Goal: Book appointment/travel/reservation

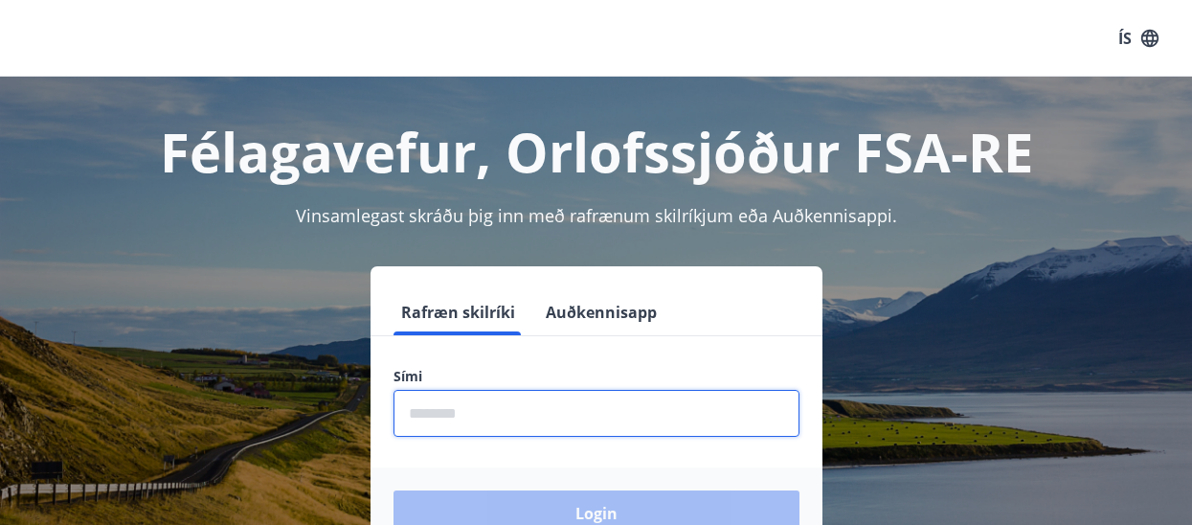
click at [456, 418] on input "phone" at bounding box center [597, 413] width 406 height 47
type input "********"
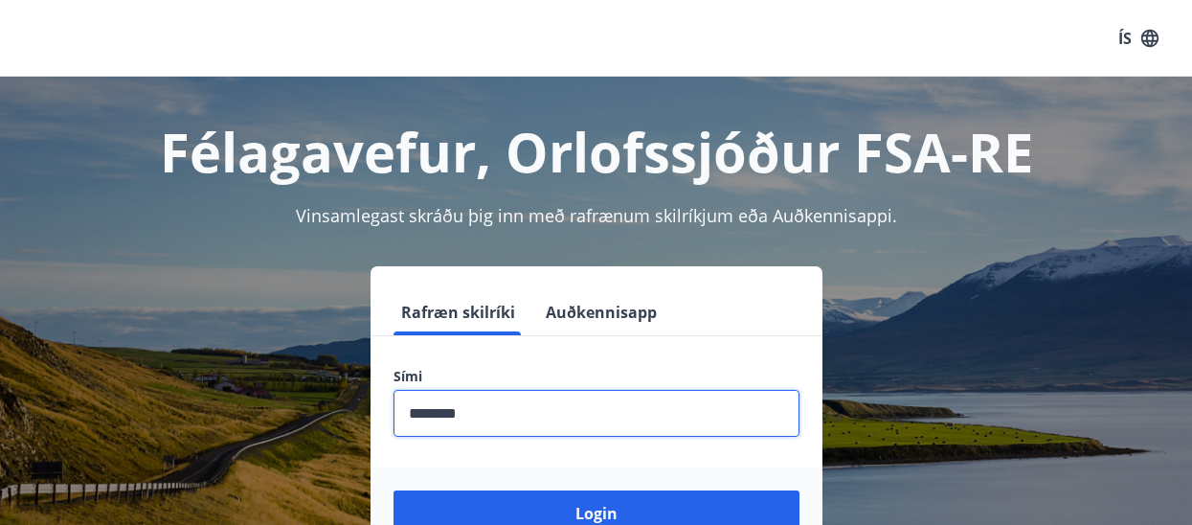
scroll to position [159, 0]
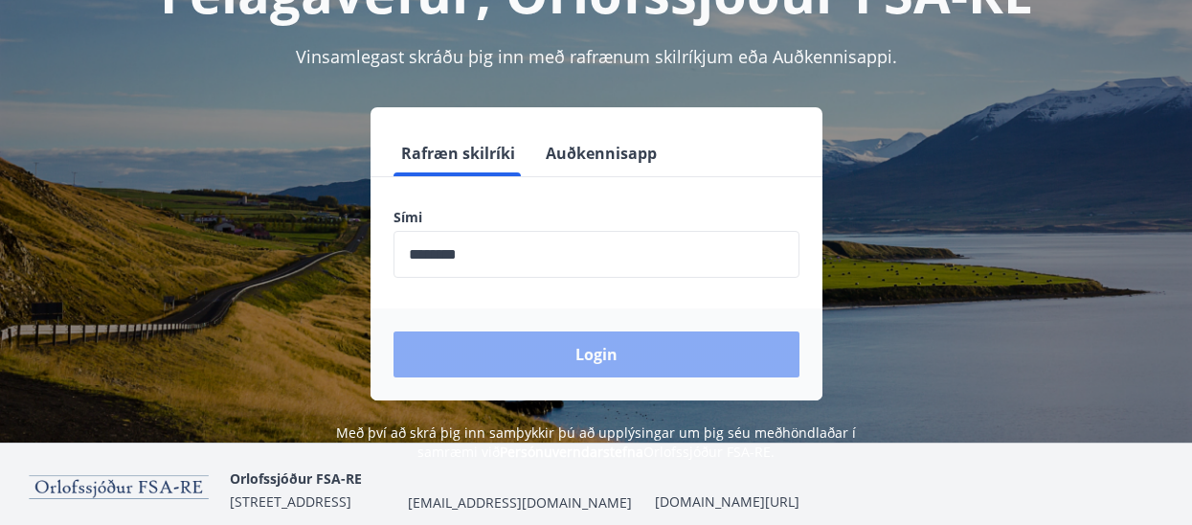
click at [599, 360] on button "Login" at bounding box center [597, 354] width 406 height 46
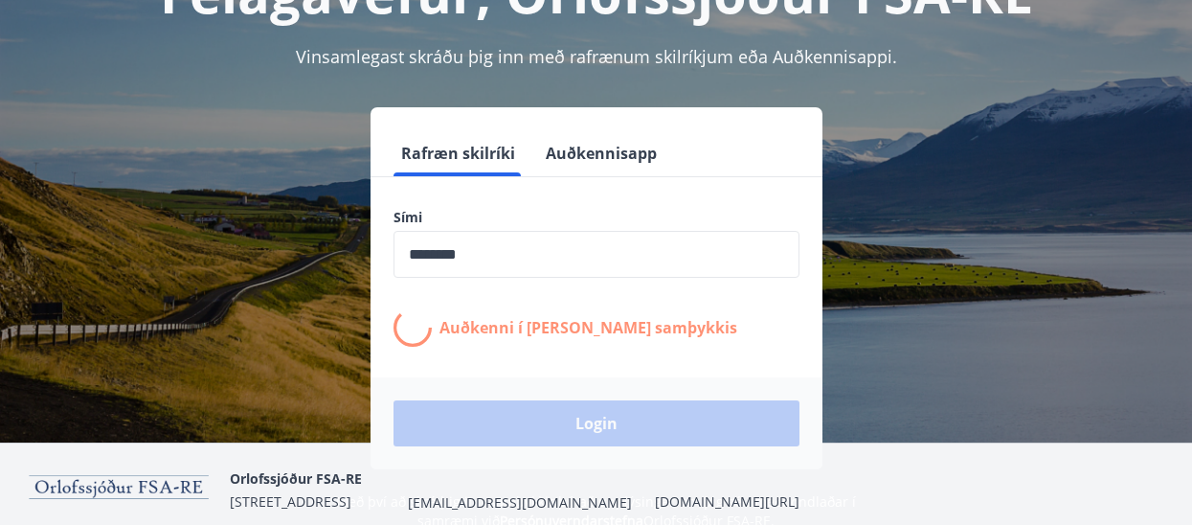
scroll to position [235, 0]
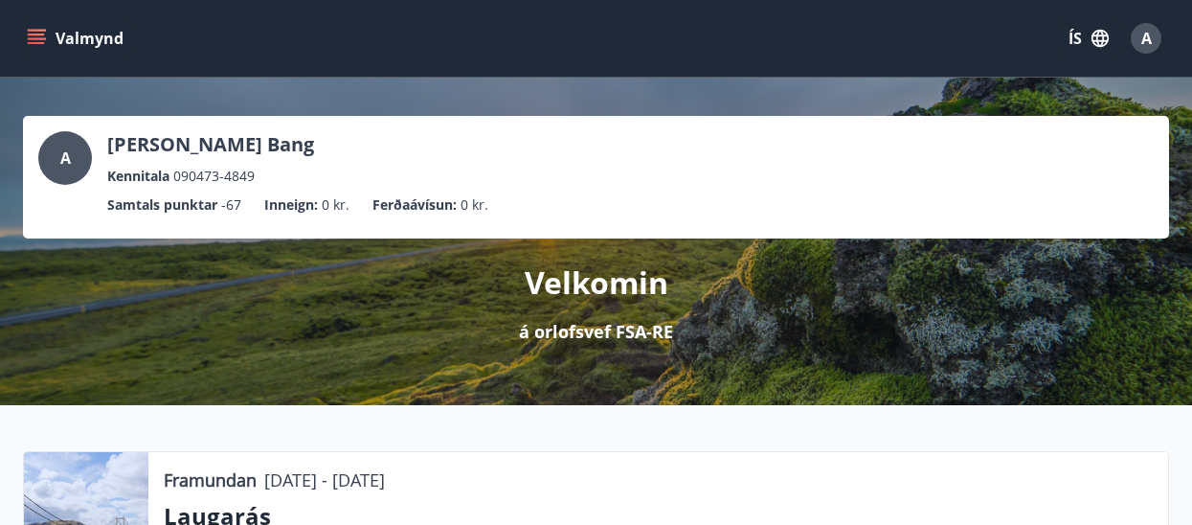
click at [35, 29] on icon "menu" at bounding box center [36, 38] width 19 height 19
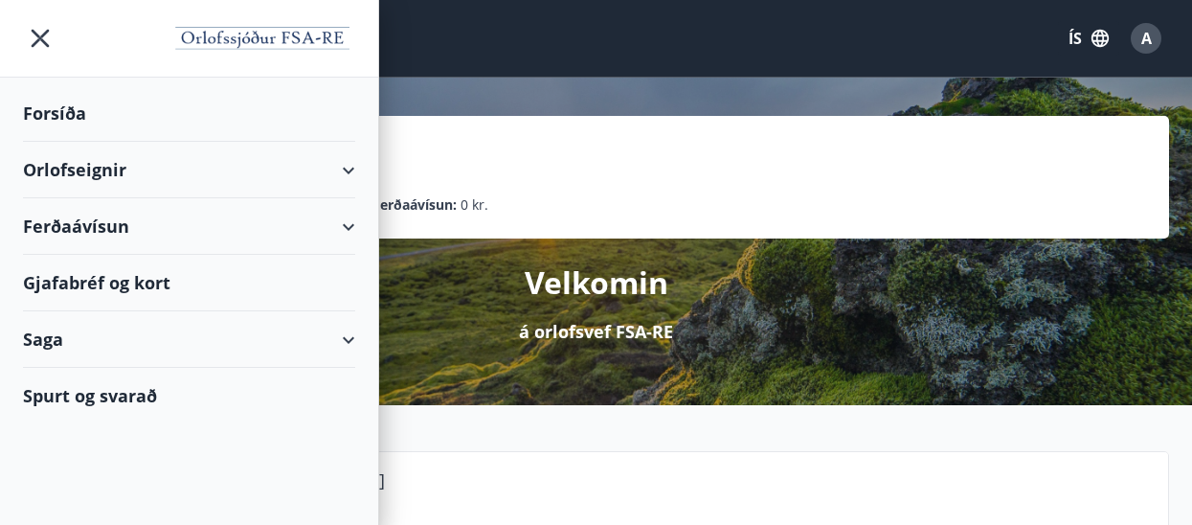
click at [75, 165] on div "Orlofseignir" at bounding box center [189, 170] width 332 height 56
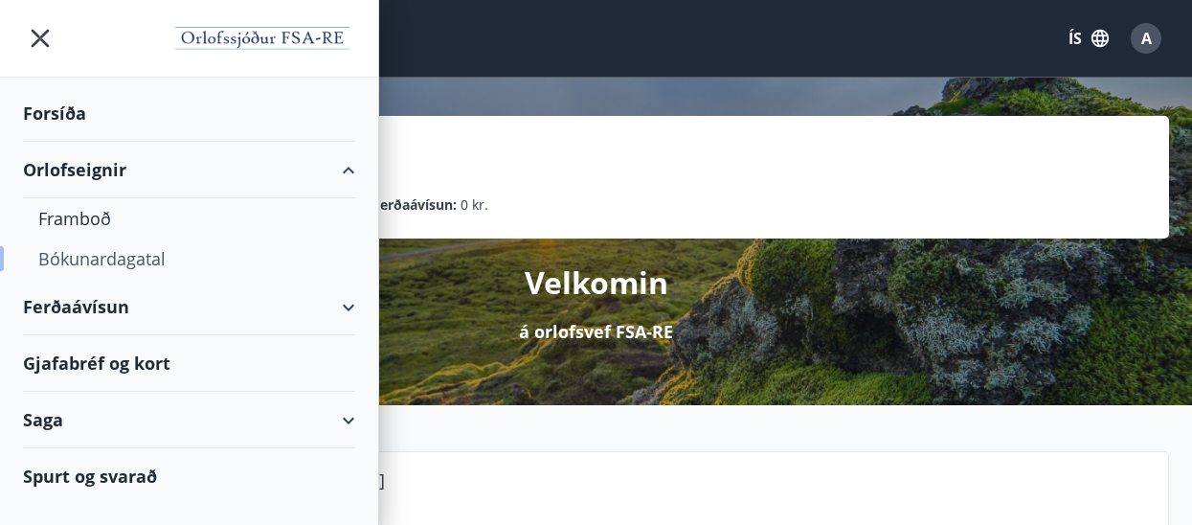
click at [89, 258] on div "Bókunardagatal" at bounding box center [189, 258] width 302 height 40
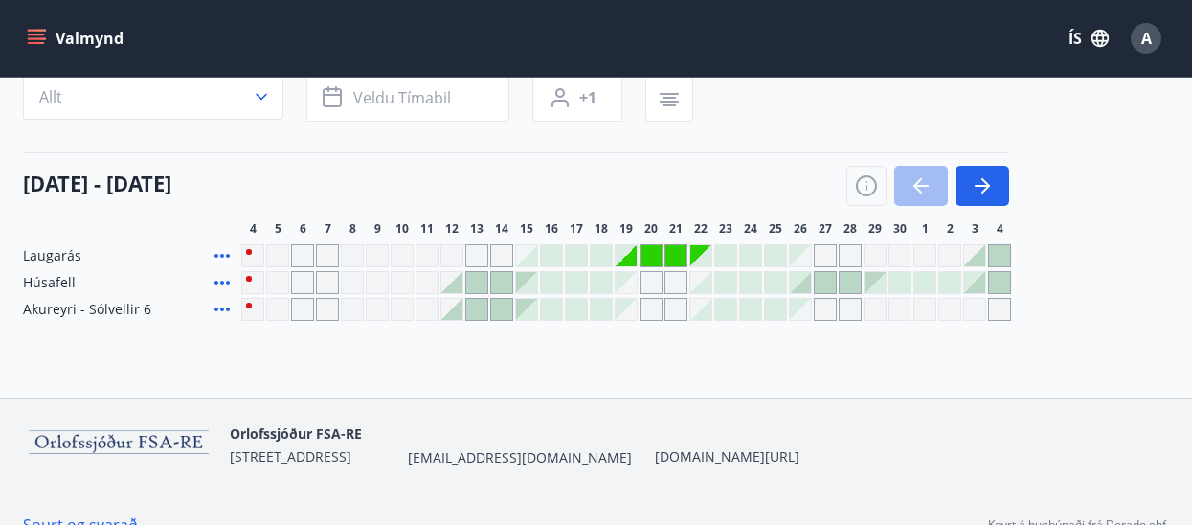
scroll to position [158, 0]
click at [985, 171] on button "button" at bounding box center [983, 185] width 54 height 40
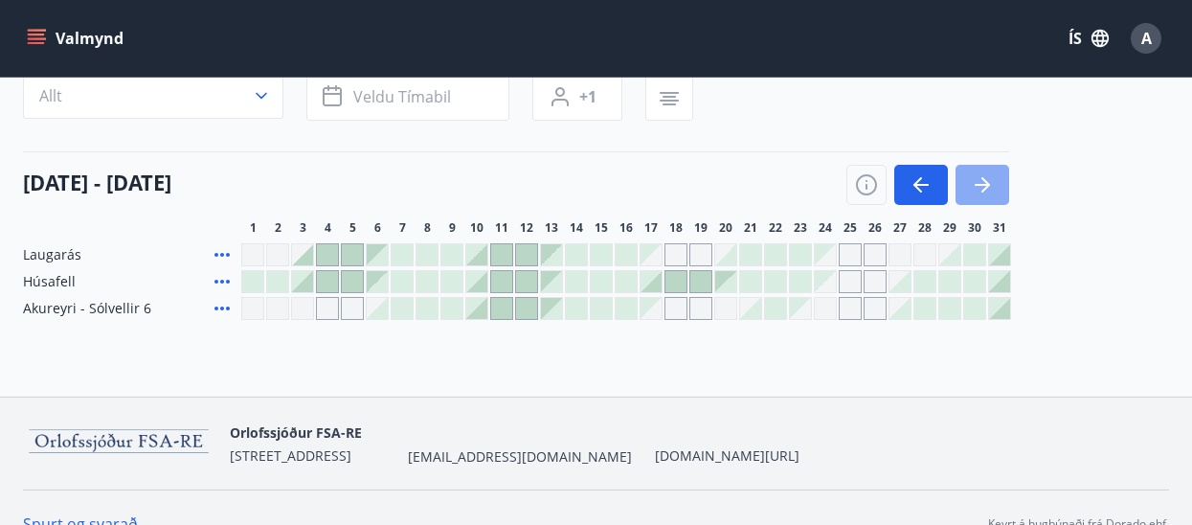
click at [985, 171] on button "button" at bounding box center [983, 185] width 54 height 40
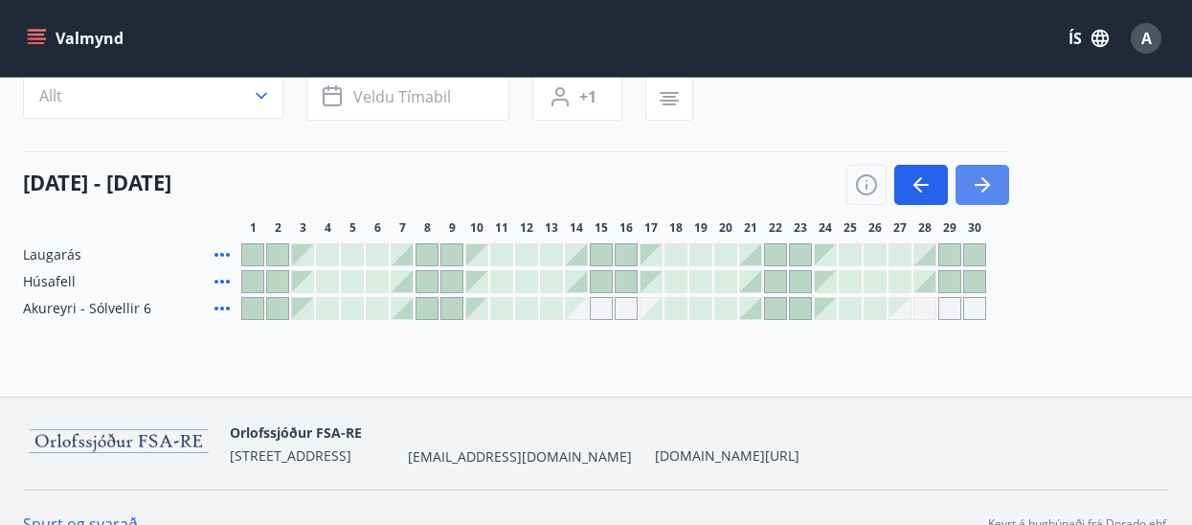
click at [978, 189] on icon "button" at bounding box center [982, 184] width 23 height 23
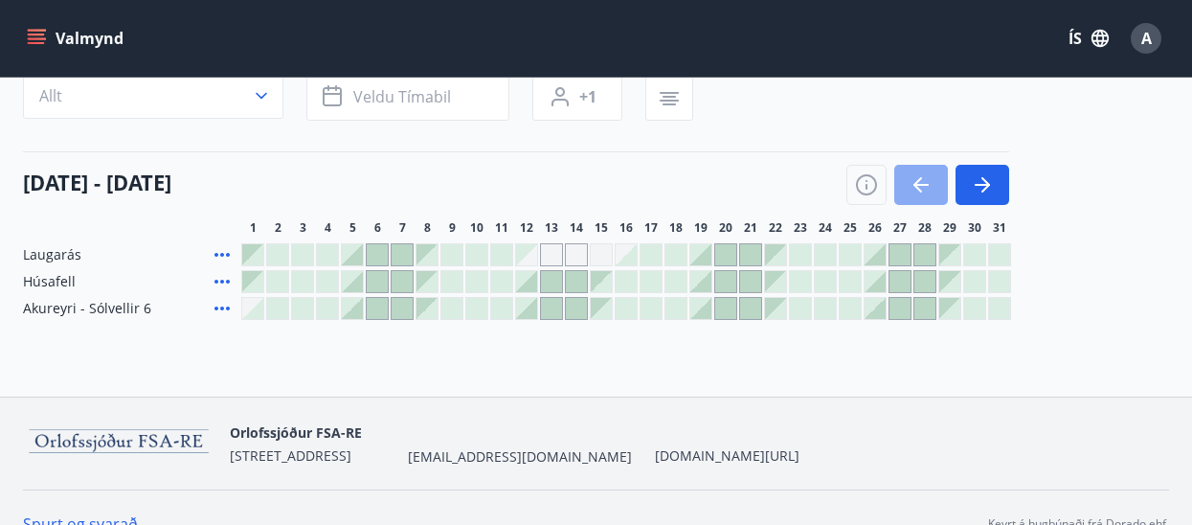
click at [933, 187] on button "button" at bounding box center [921, 185] width 54 height 40
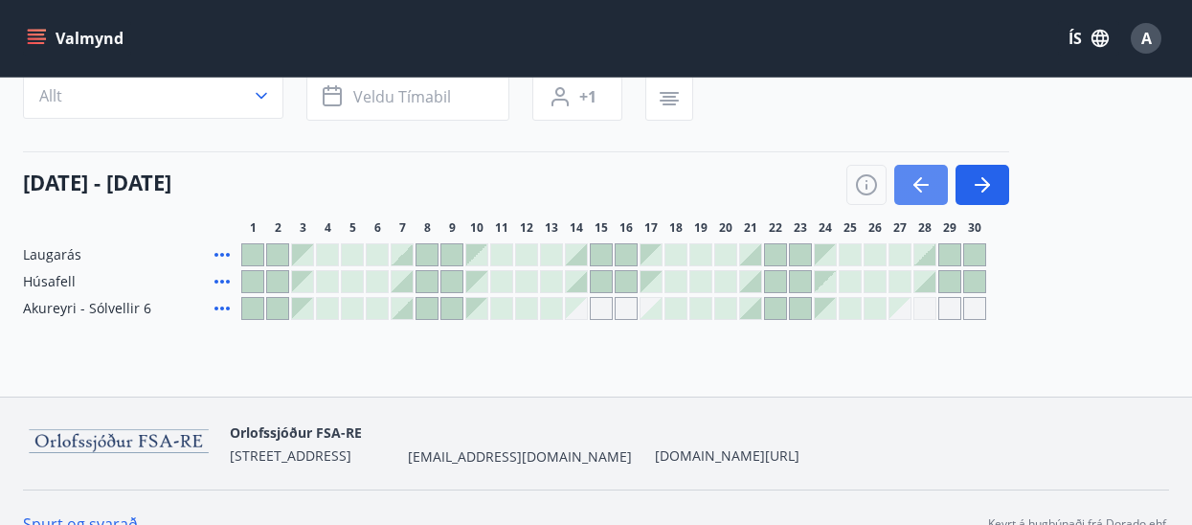
click at [933, 187] on button "button" at bounding box center [921, 185] width 54 height 40
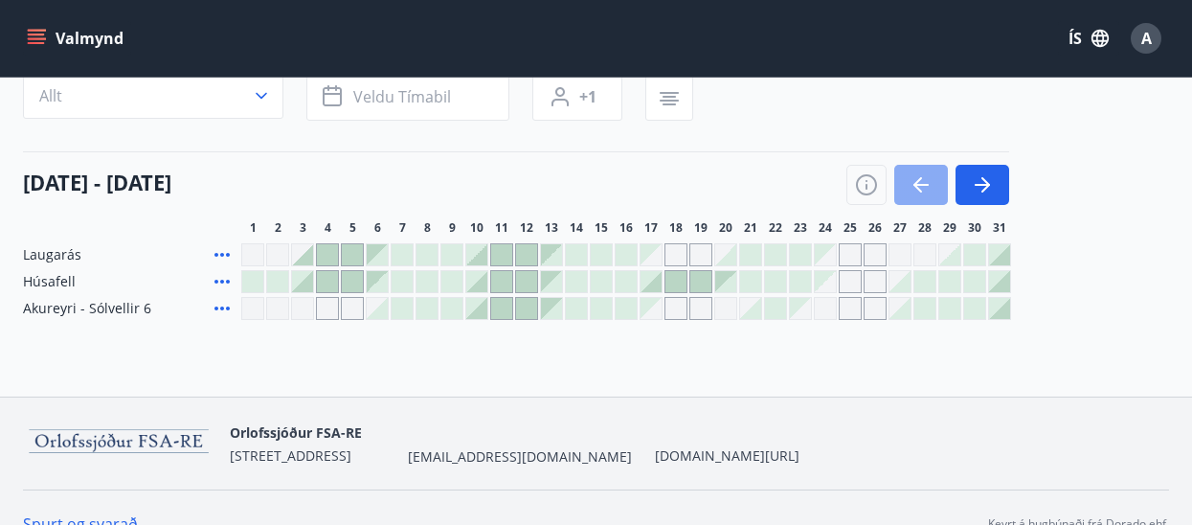
click at [933, 187] on button "button" at bounding box center [921, 185] width 54 height 40
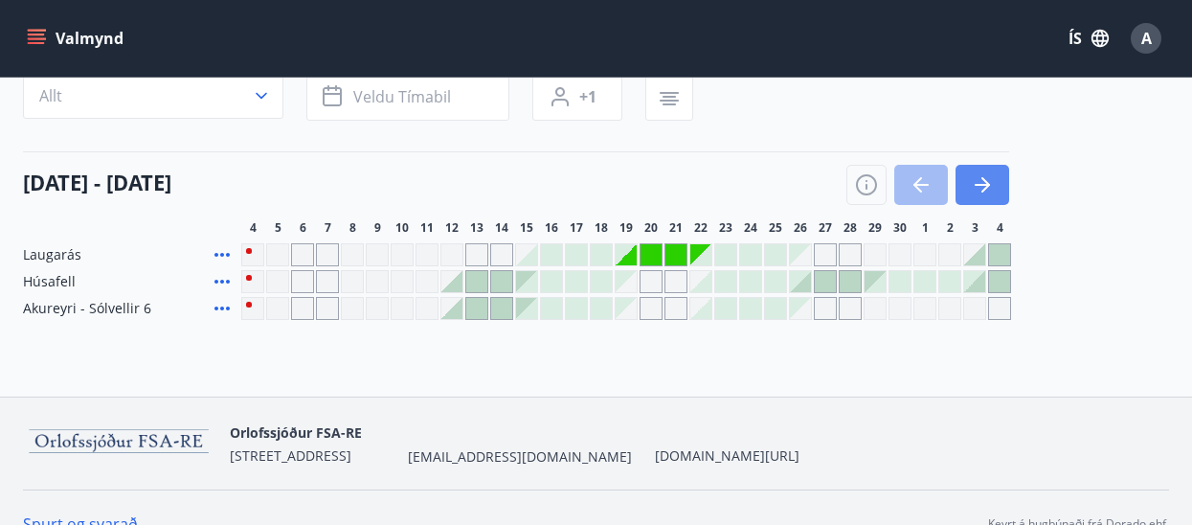
click at [982, 179] on icon "button" at bounding box center [982, 184] width 23 height 23
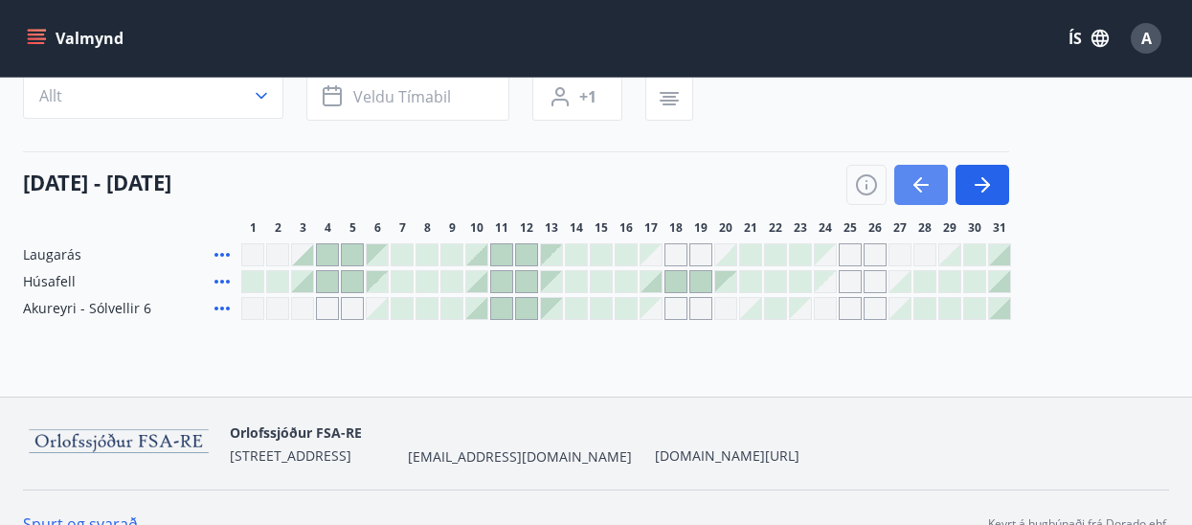
click at [926, 180] on icon "button" at bounding box center [921, 184] width 23 height 23
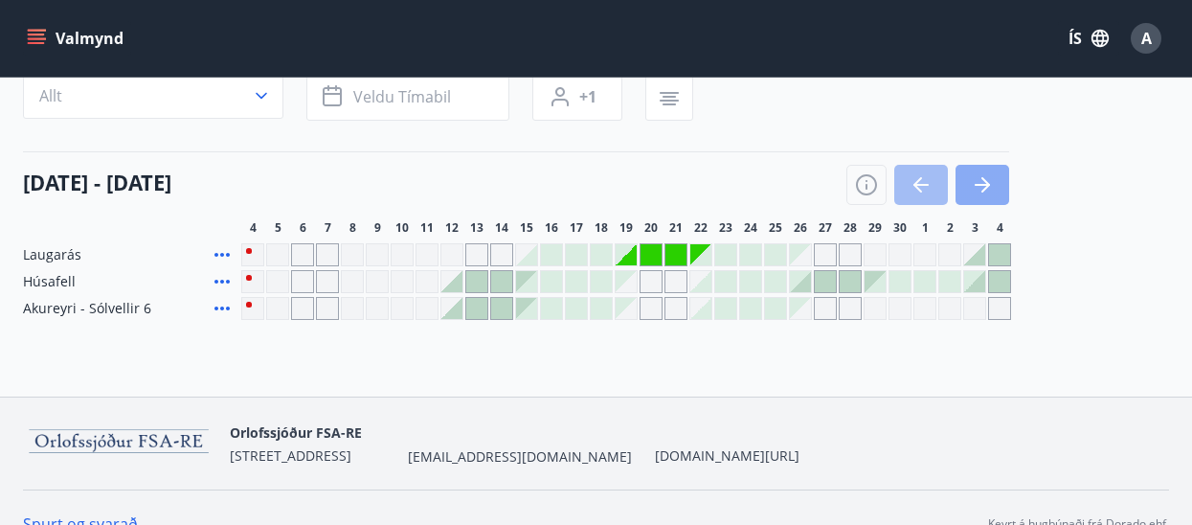
click at [986, 179] on icon "button" at bounding box center [982, 184] width 23 height 23
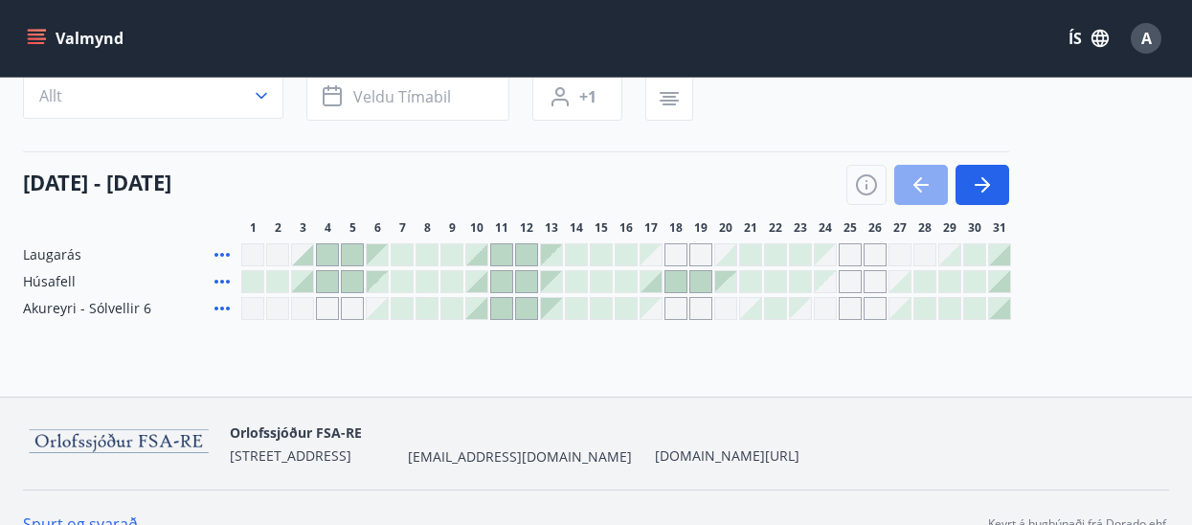
click at [918, 174] on icon "button" at bounding box center [921, 184] width 23 height 23
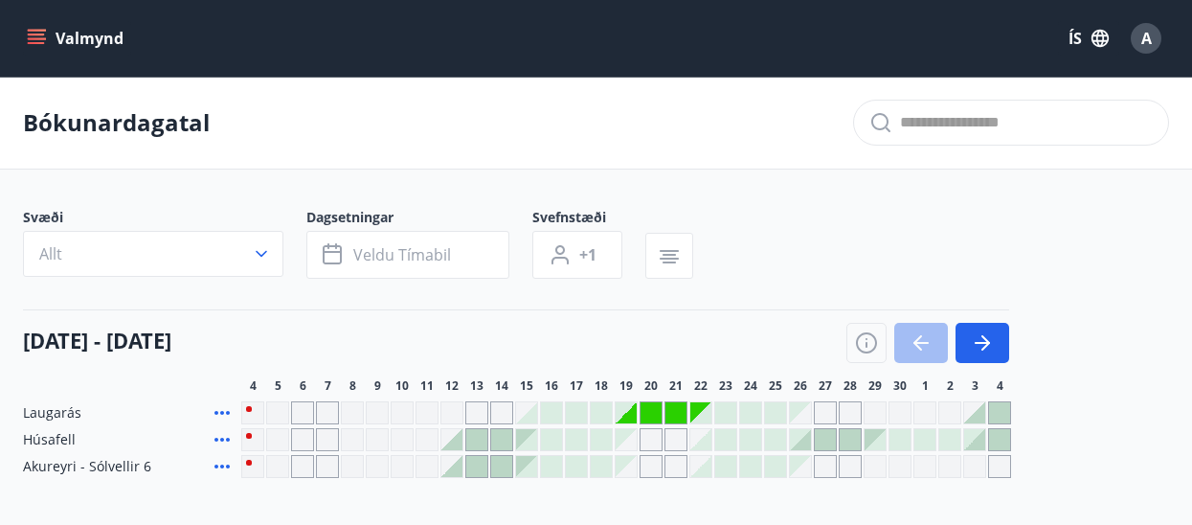
scroll to position [191, 0]
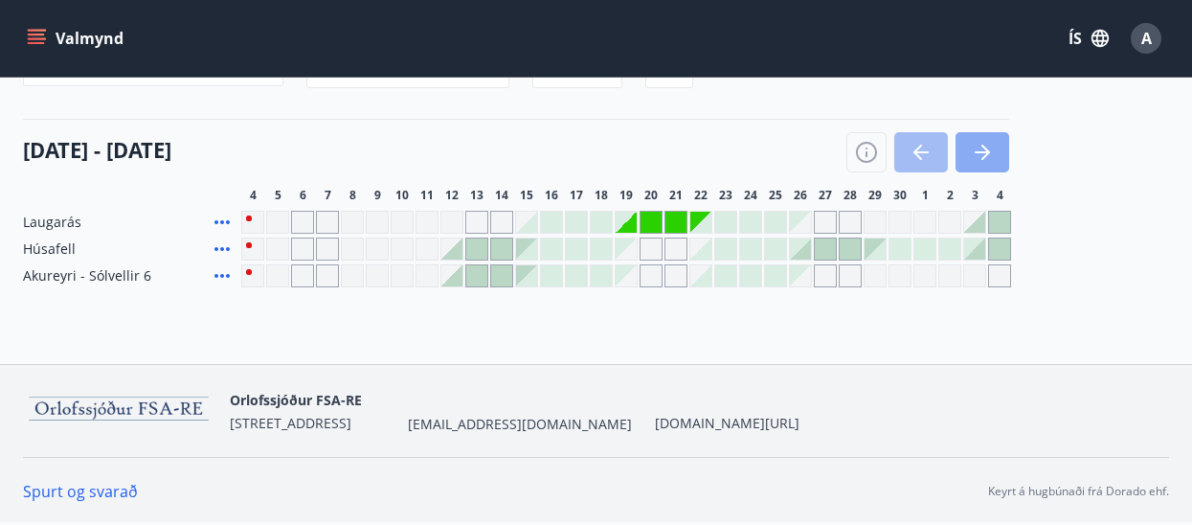
click at [983, 155] on icon "button" at bounding box center [982, 152] width 23 height 23
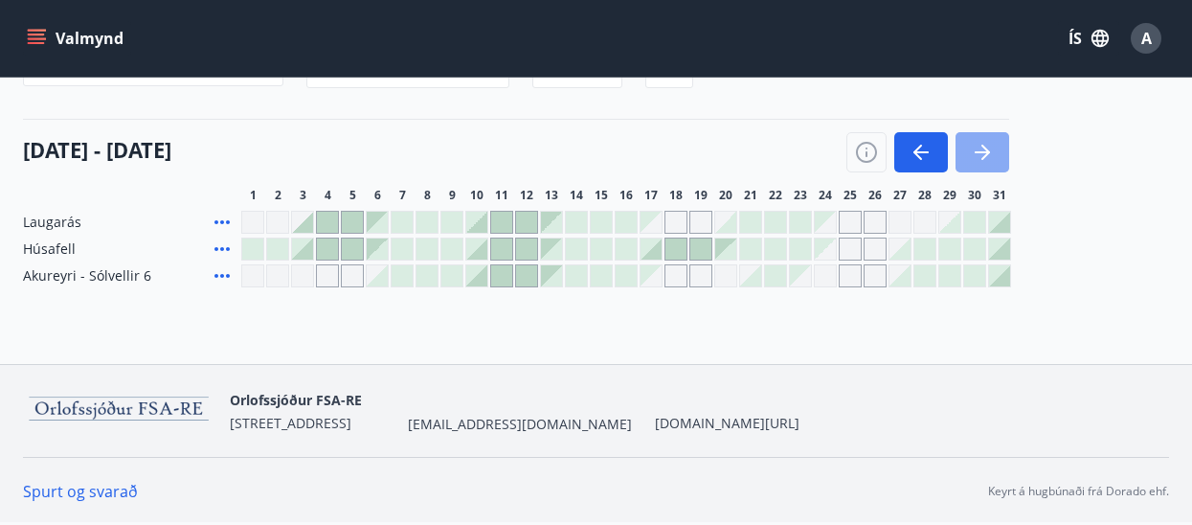
click at [983, 155] on icon "button" at bounding box center [982, 152] width 23 height 23
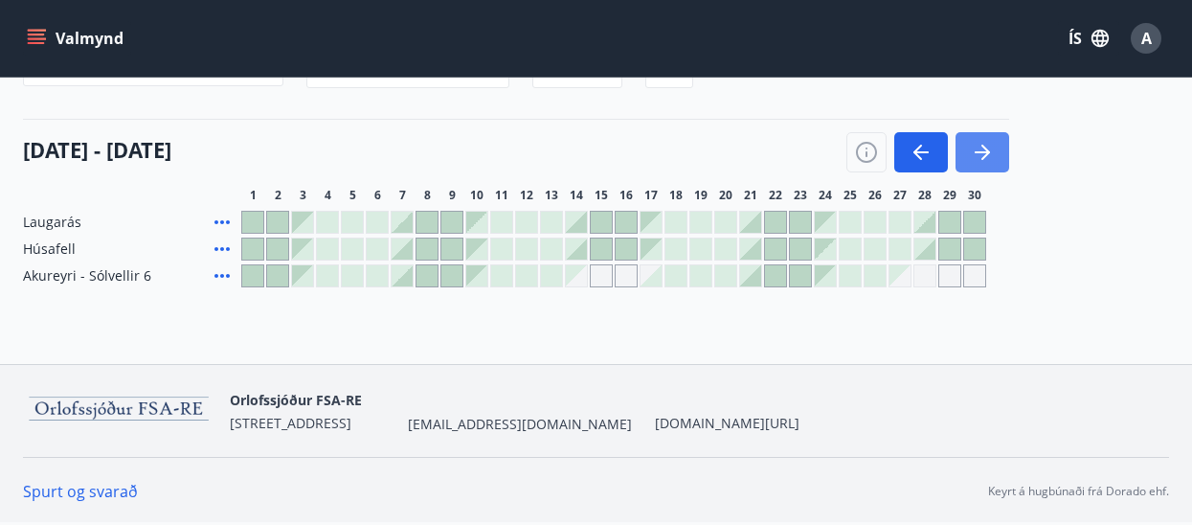
click at [983, 155] on icon "button" at bounding box center [982, 152] width 23 height 23
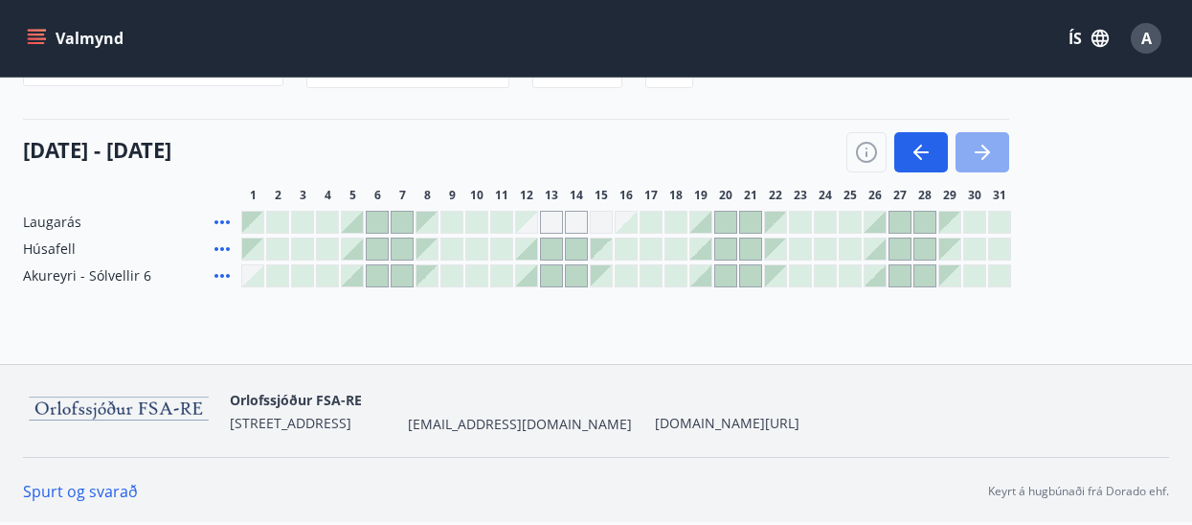
click at [983, 155] on icon "button" at bounding box center [982, 152] width 23 height 23
